Goal: Task Accomplishment & Management: Use online tool/utility

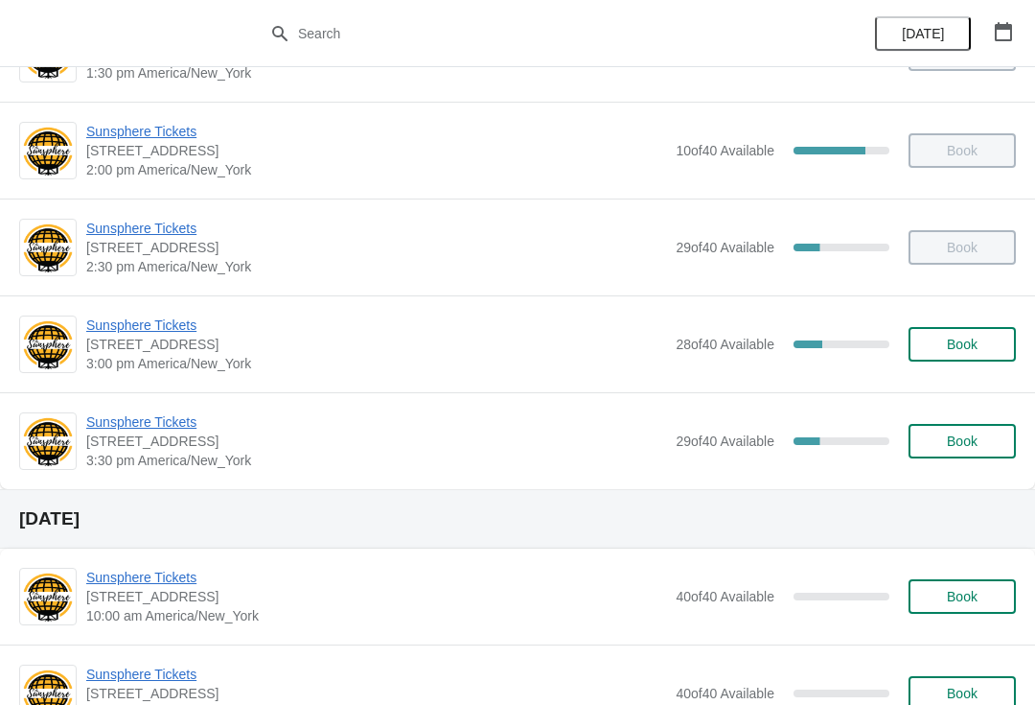
scroll to position [520, 0]
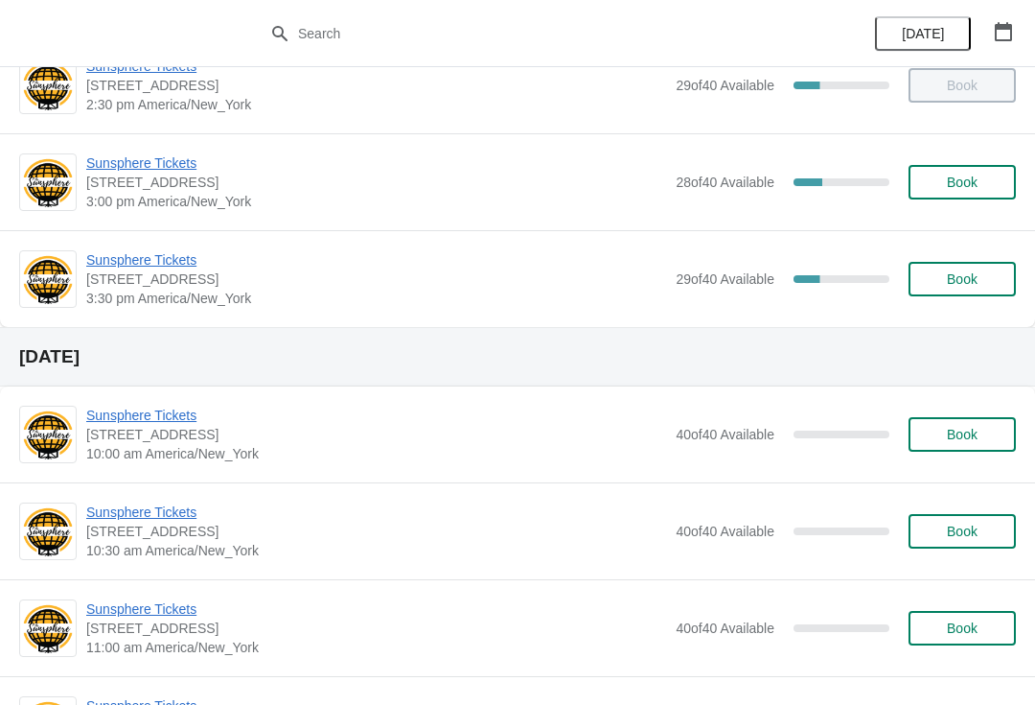
scroll to position [620, 0]
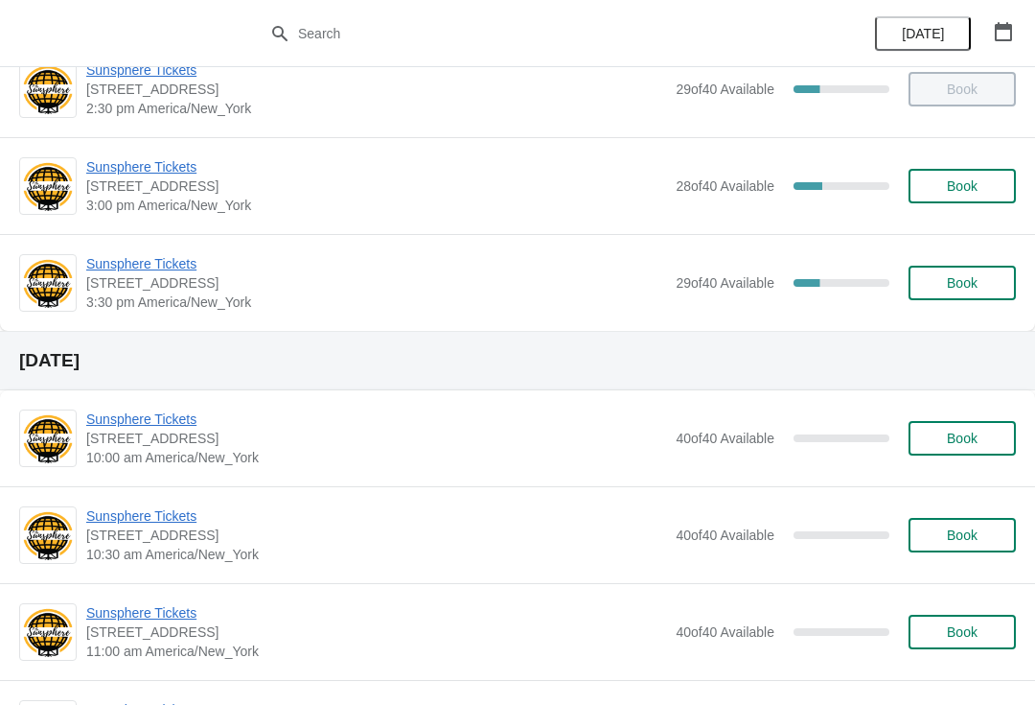
click at [171, 254] on span "Sunsphere Tickets" at bounding box center [376, 263] width 580 height 19
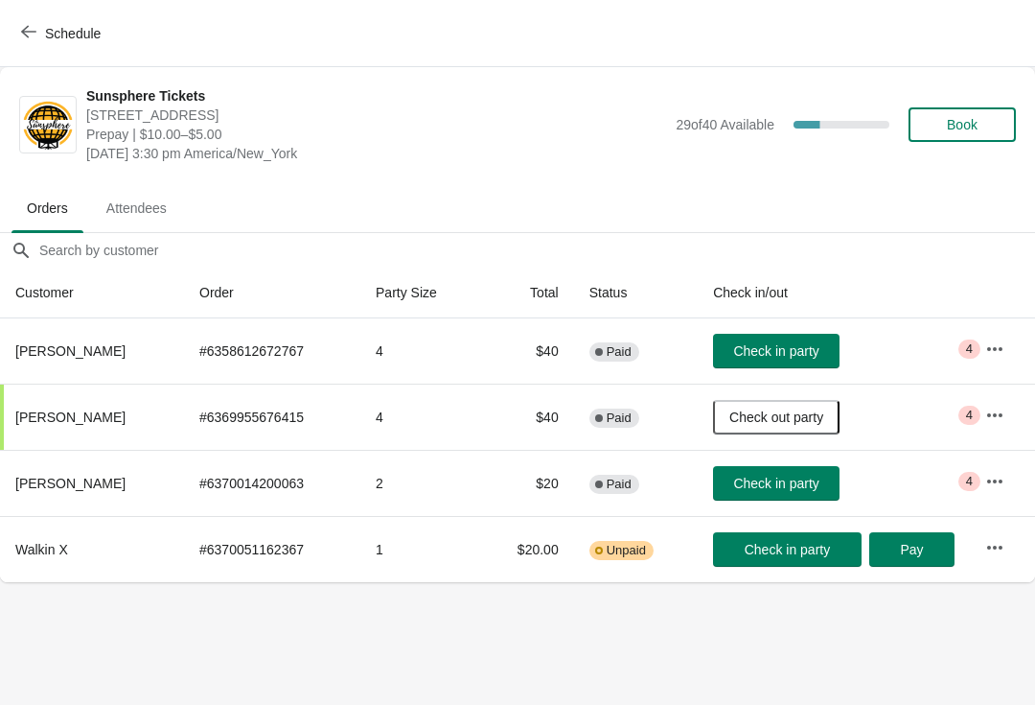
click at [803, 357] on span "Check in party" at bounding box center [775, 350] width 85 height 15
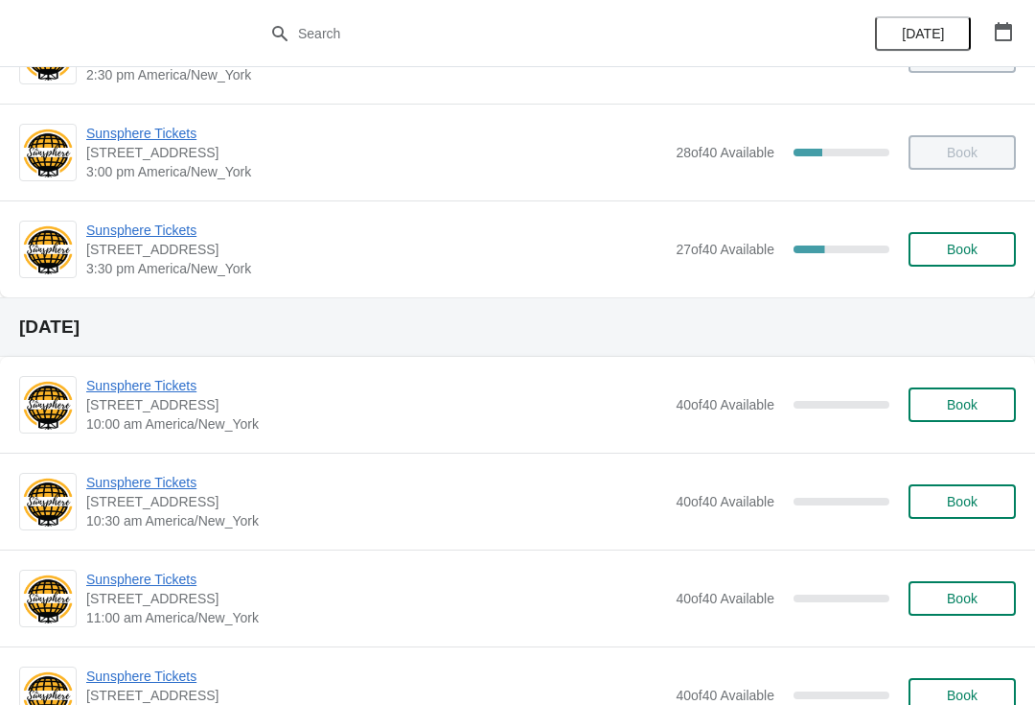
scroll to position [653, 0]
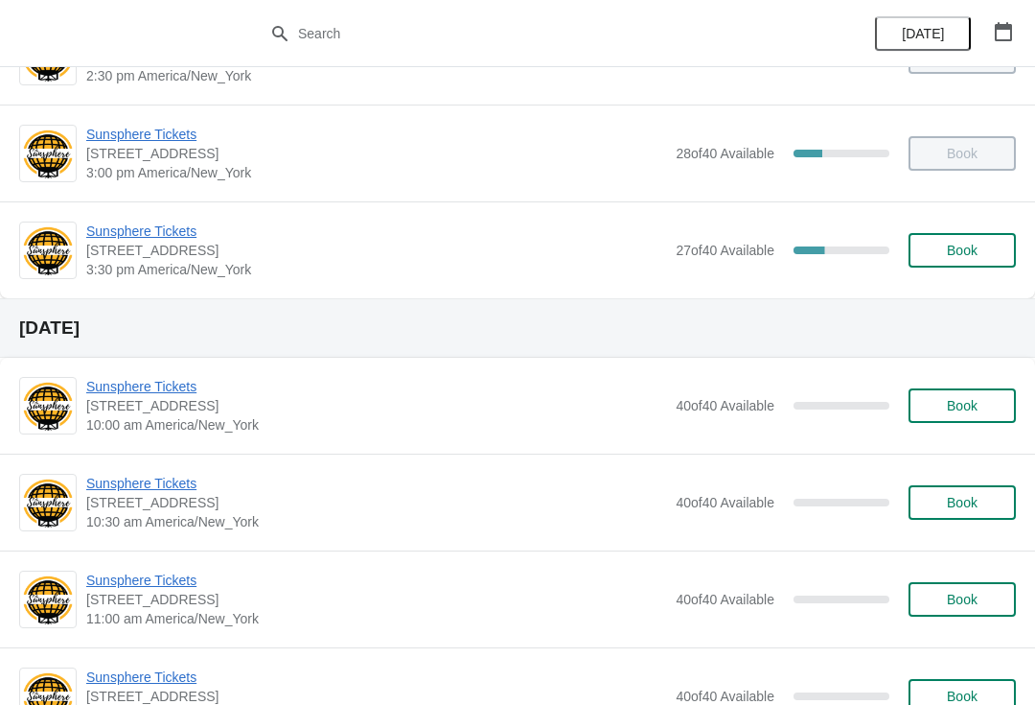
click at [143, 231] on span "Sunsphere Tickets" at bounding box center [376, 230] width 580 height 19
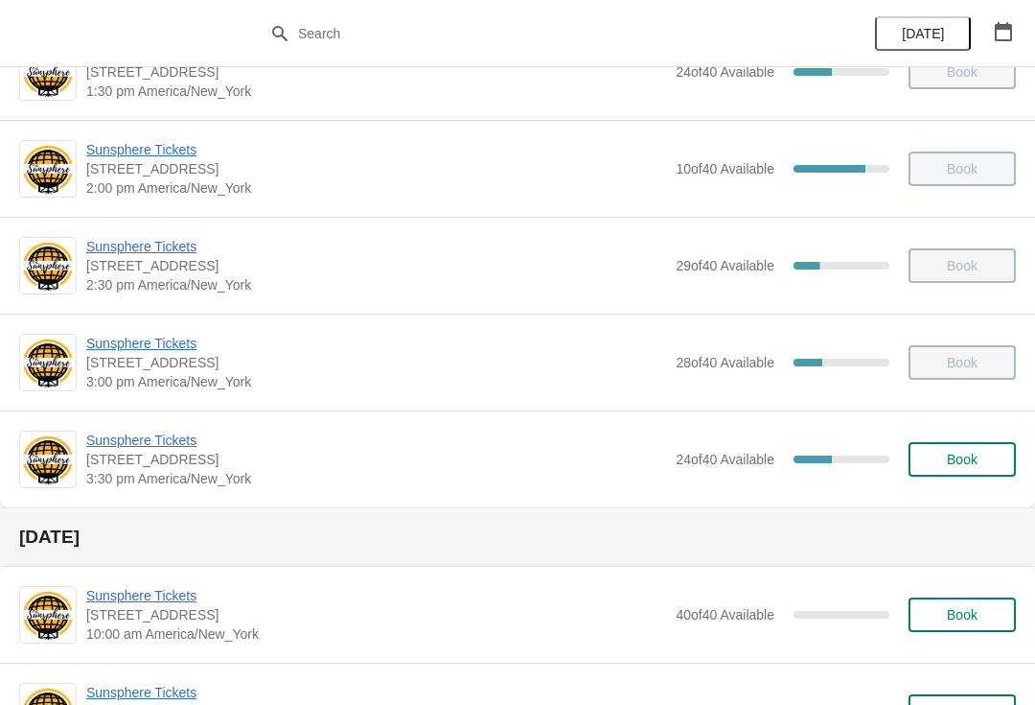
scroll to position [456, 0]
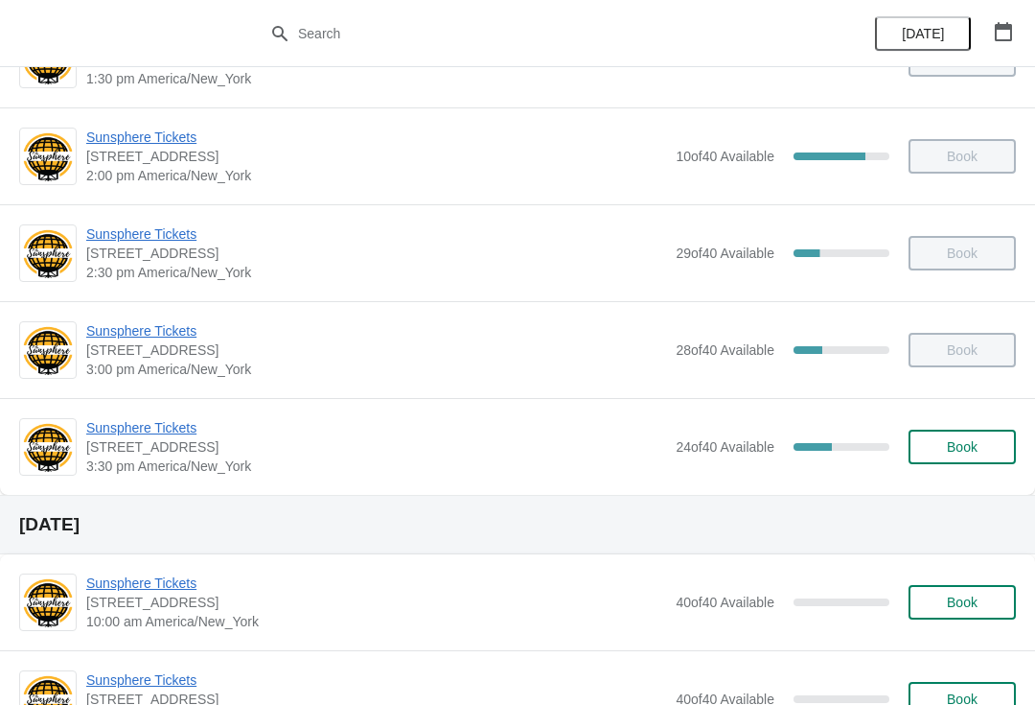
click at [128, 429] on span "Sunsphere Tickets" at bounding box center [376, 427] width 580 height 19
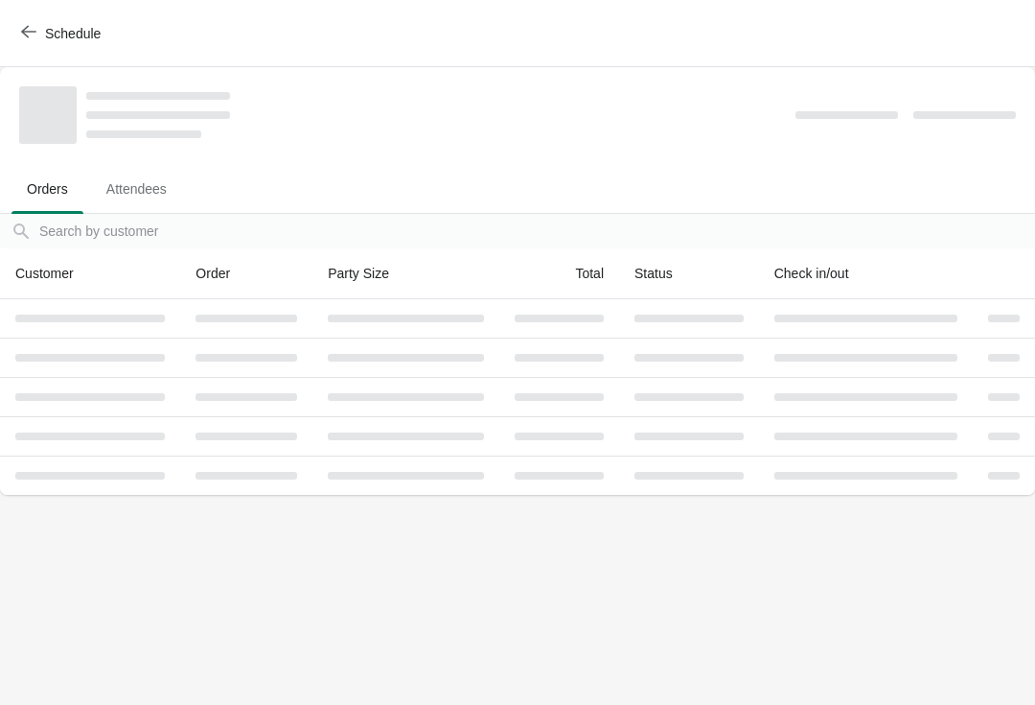
scroll to position [0, 0]
